Goal: Task Accomplishment & Management: Complete application form

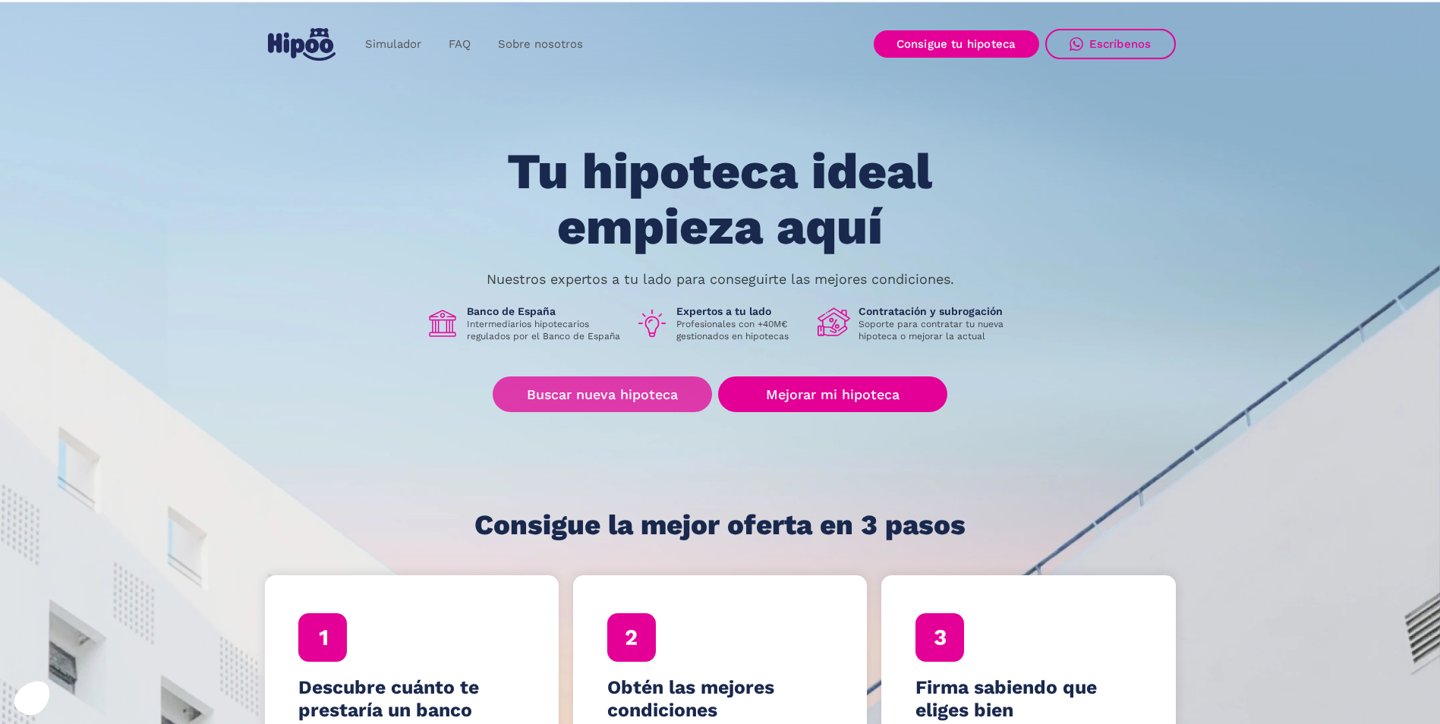
click at [642, 393] on link "Buscar nueva hipoteca" at bounding box center [602, 395] width 219 height 36
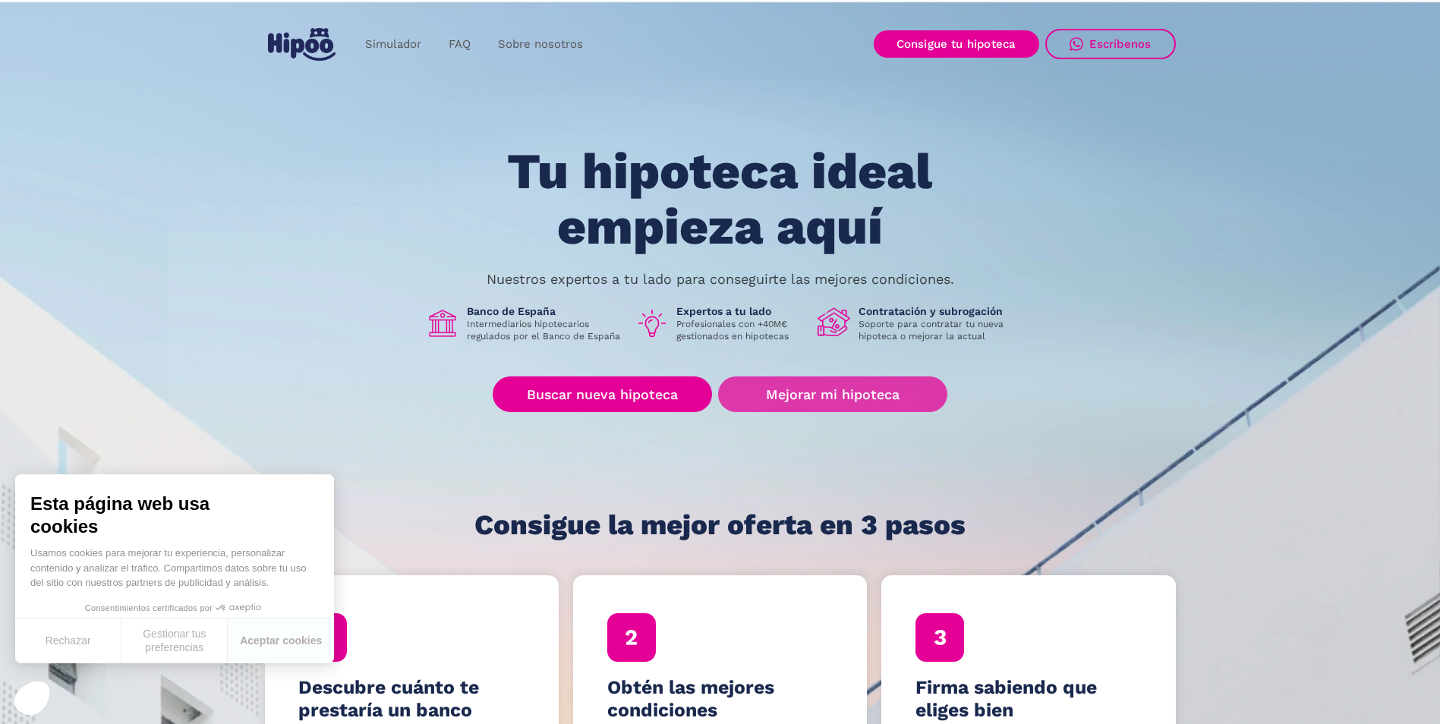
click at [809, 405] on link "Mejorar mi hipoteca" at bounding box center [832, 395] width 229 height 36
